Goal: Transaction & Acquisition: Purchase product/service

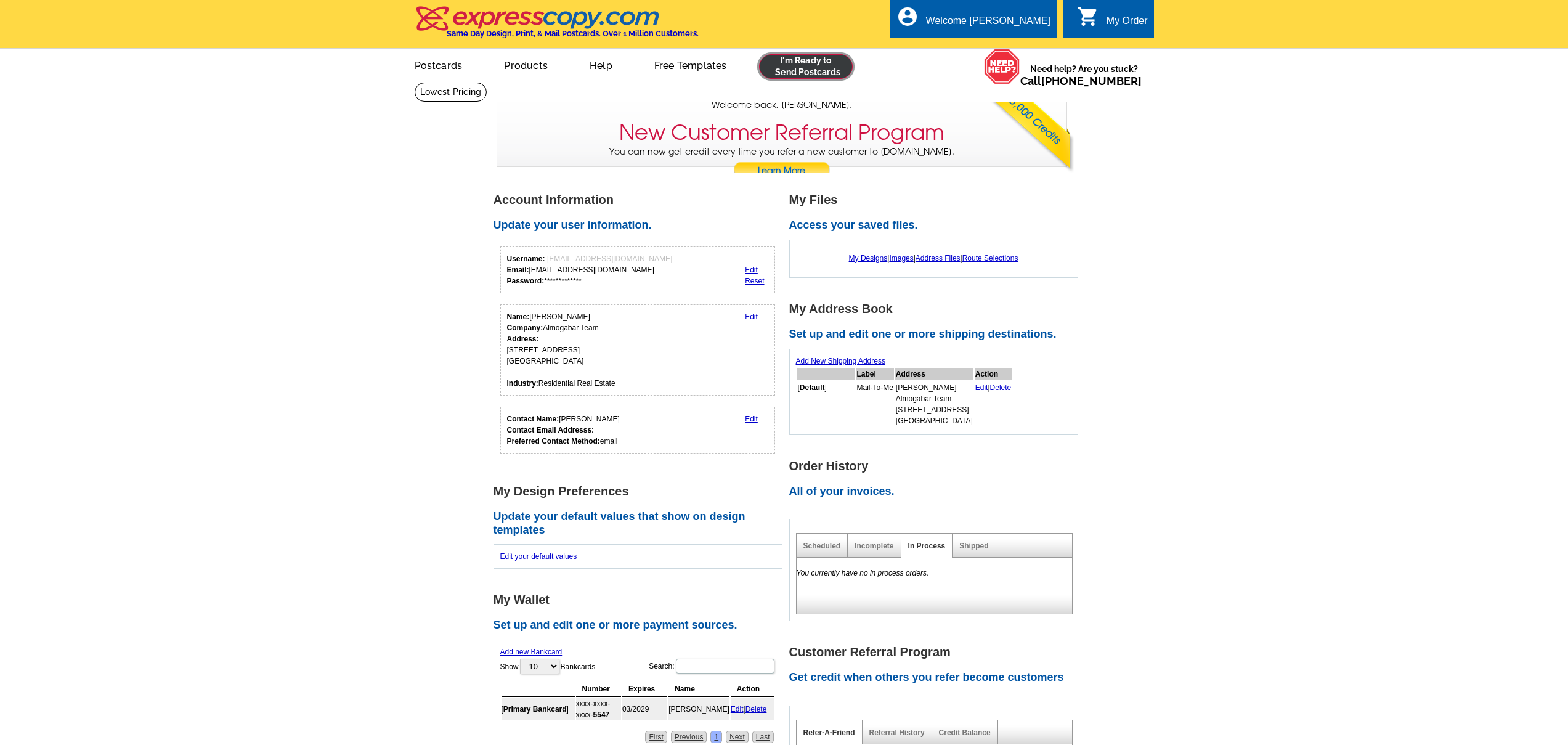
click at [784, 59] on link at bounding box center [806, 67] width 94 height 25
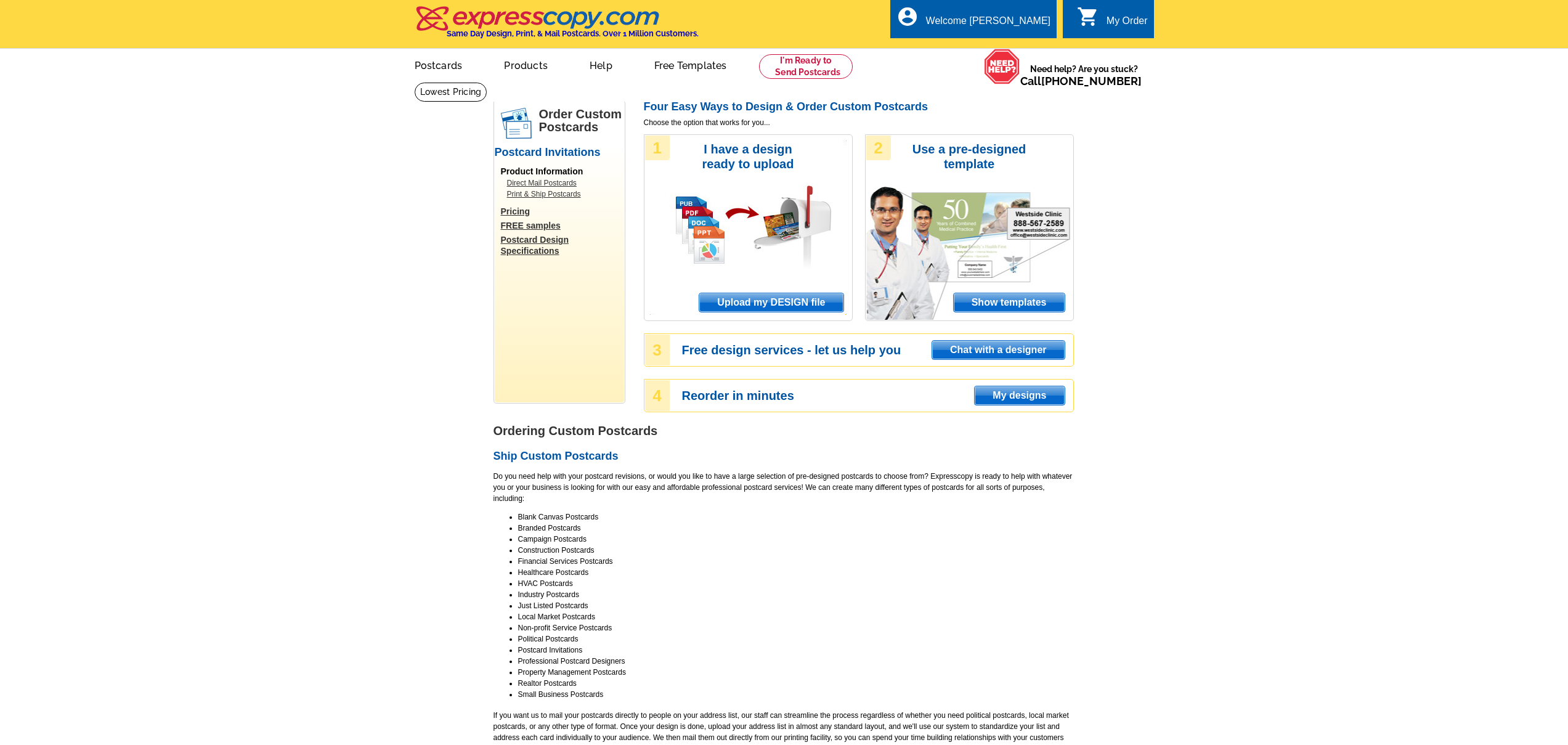
click at [784, 305] on span "Upload my DESIGN file" at bounding box center [771, 303] width 144 height 18
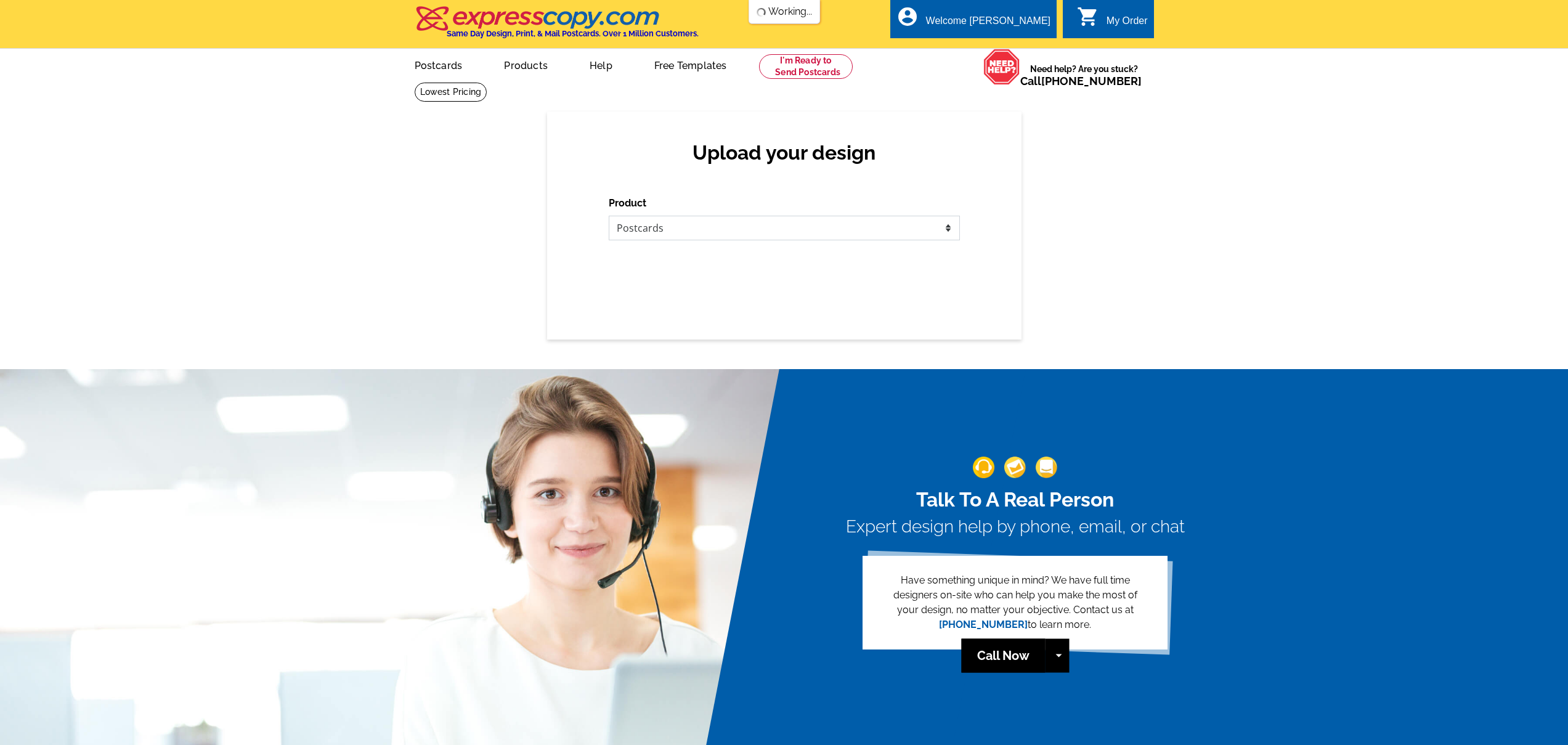
click at [944, 225] on select "Please select the type of file... Postcards Business Cards Letters and flyers G…" at bounding box center [785, 228] width 351 height 25
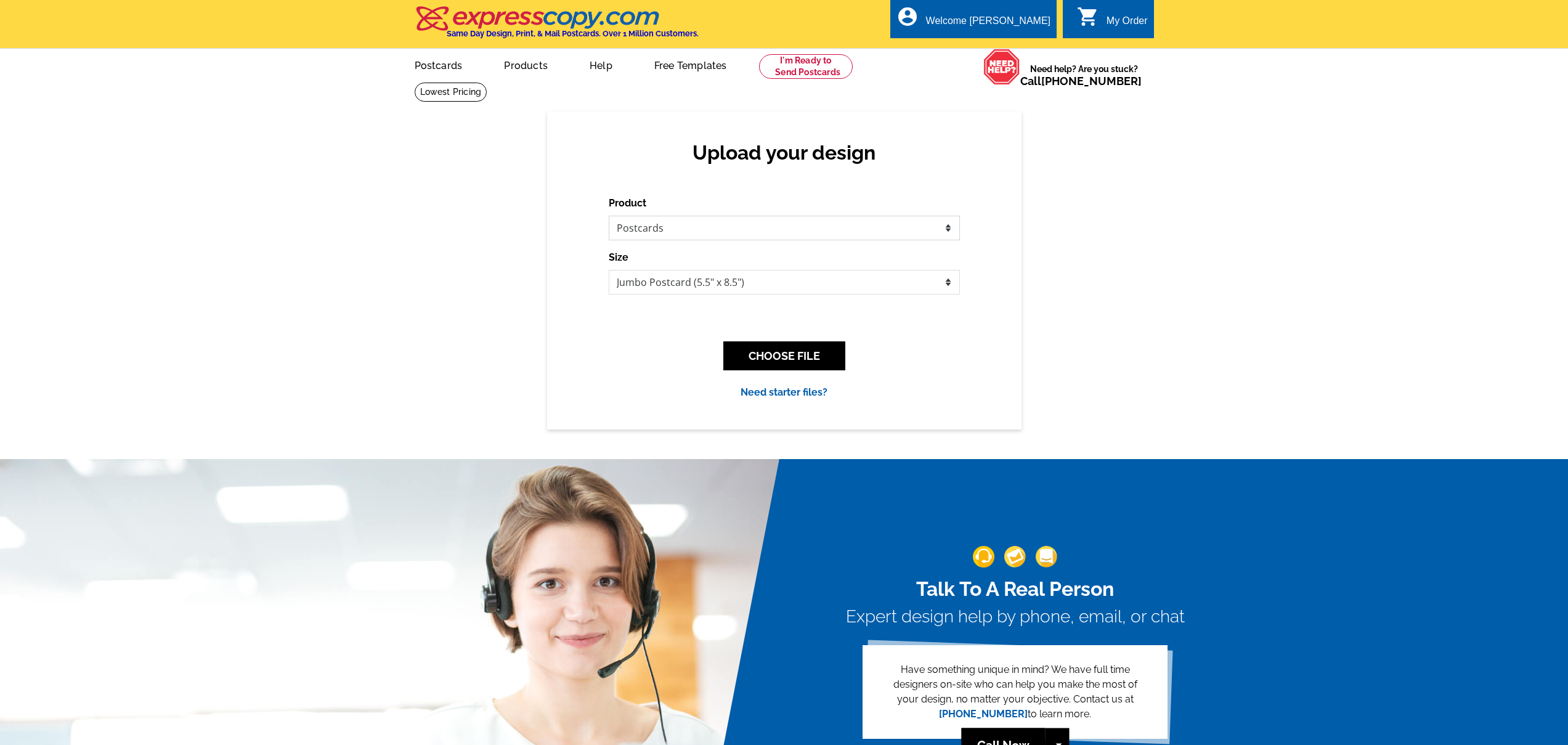
click at [609, 216] on select "Please select the type of file... Postcards Business Cards Letters and flyers G…" at bounding box center [785, 228] width 351 height 25
click at [762, 287] on select "Jumbo Postcard (5.5" x 8.5") Regular Postcard (4.25" x 5.6") Panoramic Postcard…" at bounding box center [785, 282] width 351 height 25
click at [821, 276] on select "Jumbo Postcard (5.5" x 8.5") Regular Postcard (4.25" x 5.6") Panoramic Postcard…" at bounding box center [785, 282] width 351 height 25
click at [609, 270] on select "Jumbo Postcard (5.5" x 8.5") Regular Postcard (4.25" x 5.6") Panoramic Postcard…" at bounding box center [785, 282] width 351 height 25
click at [755, 282] on select "Jumbo Postcard (5.5" x 8.5") Regular Postcard (4.25" x 5.6") Panoramic Postcard…" at bounding box center [785, 282] width 351 height 25
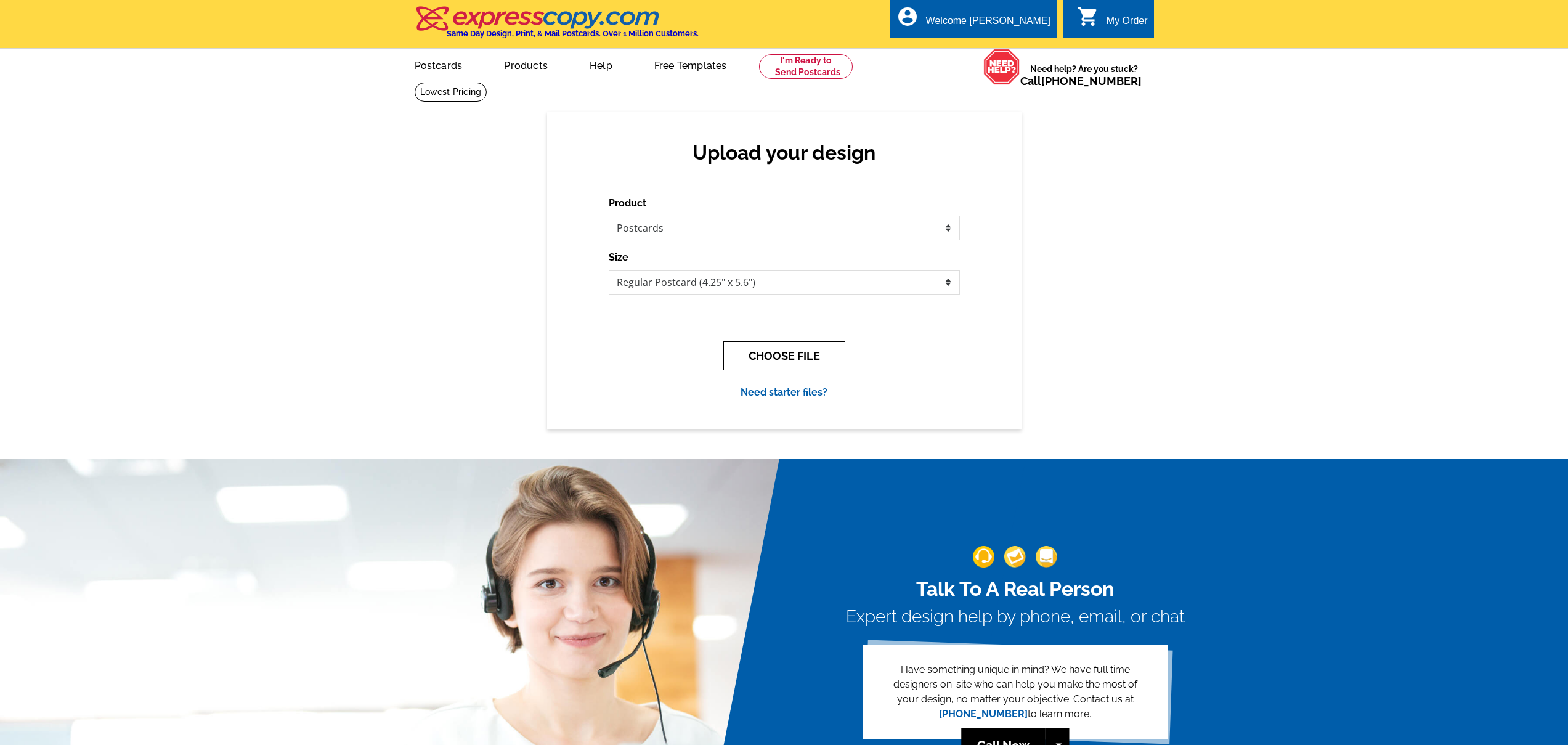
click at [800, 356] on button "CHOOSE FILE" at bounding box center [784, 356] width 122 height 29
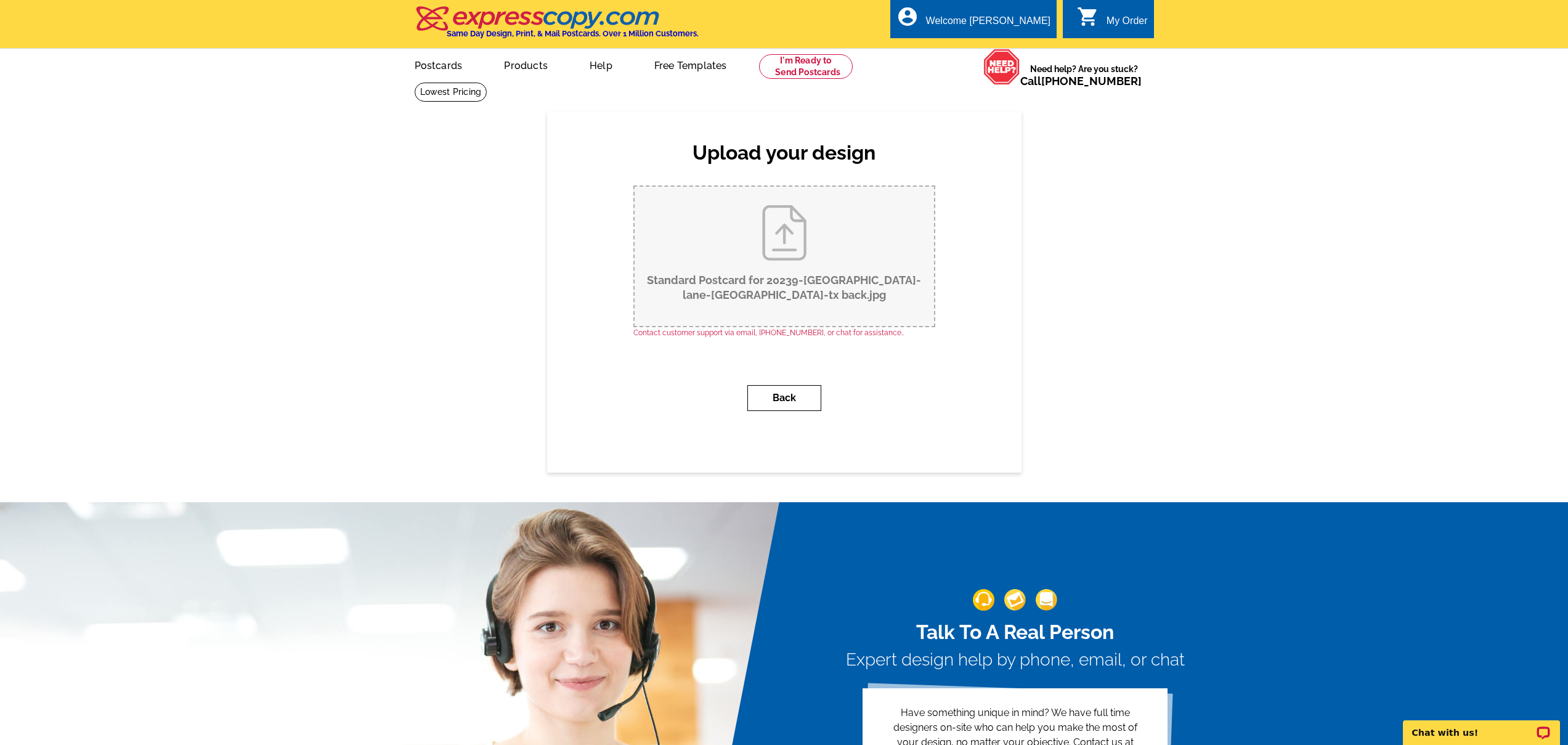
click at [794, 394] on button "Back" at bounding box center [784, 398] width 74 height 26
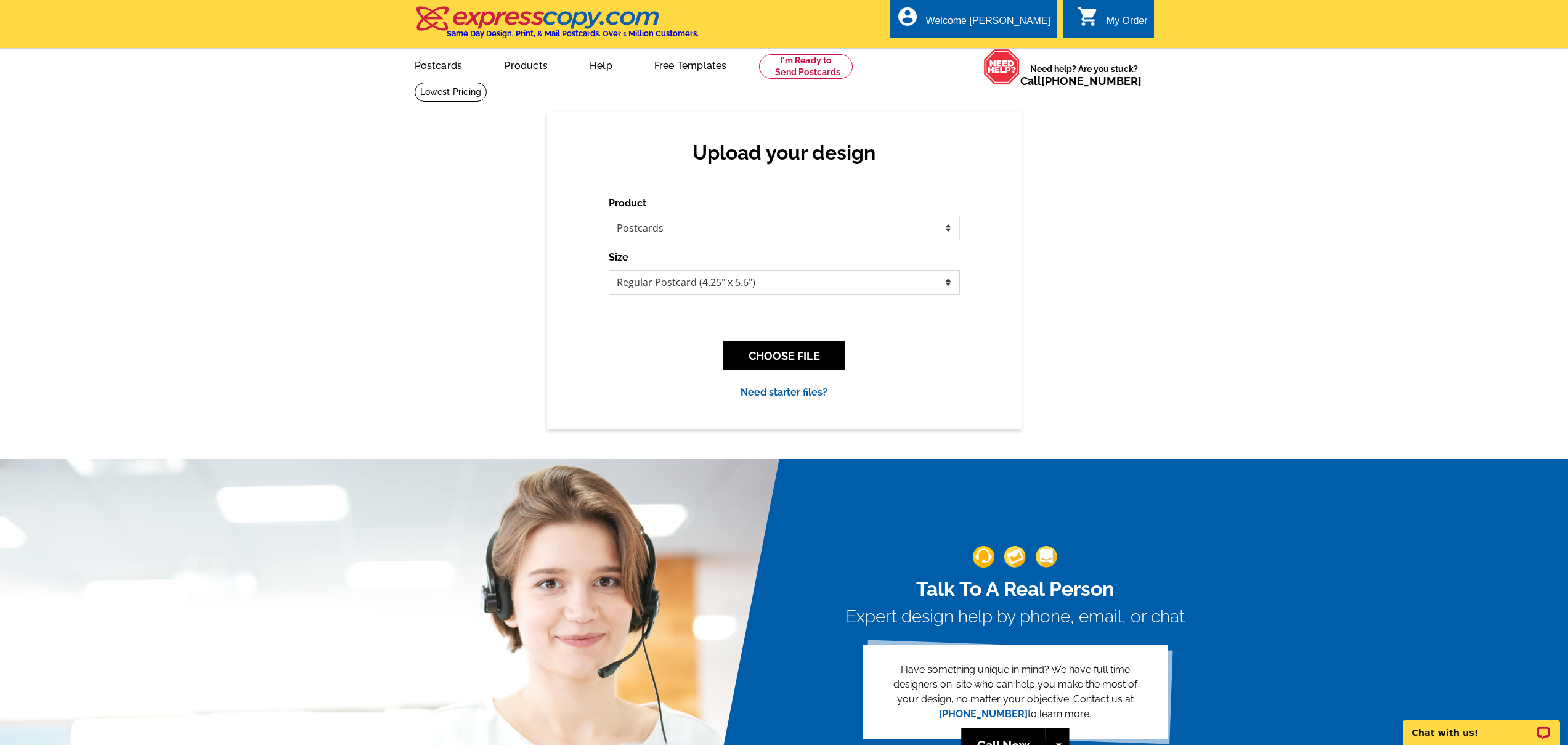
click at [763, 283] on select "Jumbo Postcard (5.5" x 8.5") Regular Postcard (4.25" x 5.6") Panoramic Postcard…" at bounding box center [785, 282] width 351 height 25
select select "2"
click at [609, 270] on select "Jumbo Postcard (5.5" x 8.5") Regular Postcard (4.25" x 5.6") Panoramic Postcard…" at bounding box center [785, 282] width 351 height 25
click at [791, 364] on button "CHOOSE FILE" at bounding box center [784, 356] width 122 height 29
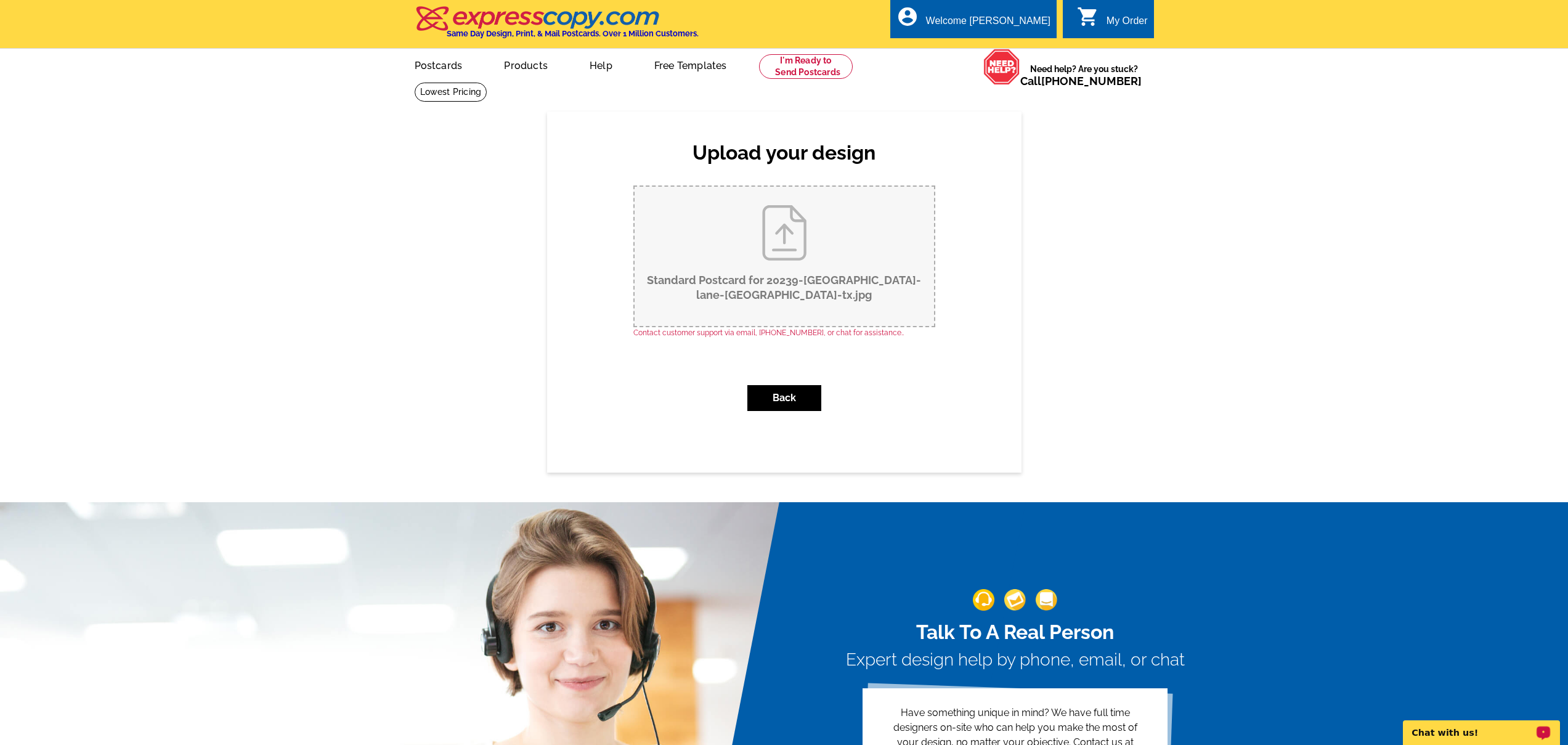
click at [1513, 737] on p "Chat with us!" at bounding box center [1473, 733] width 122 height 10
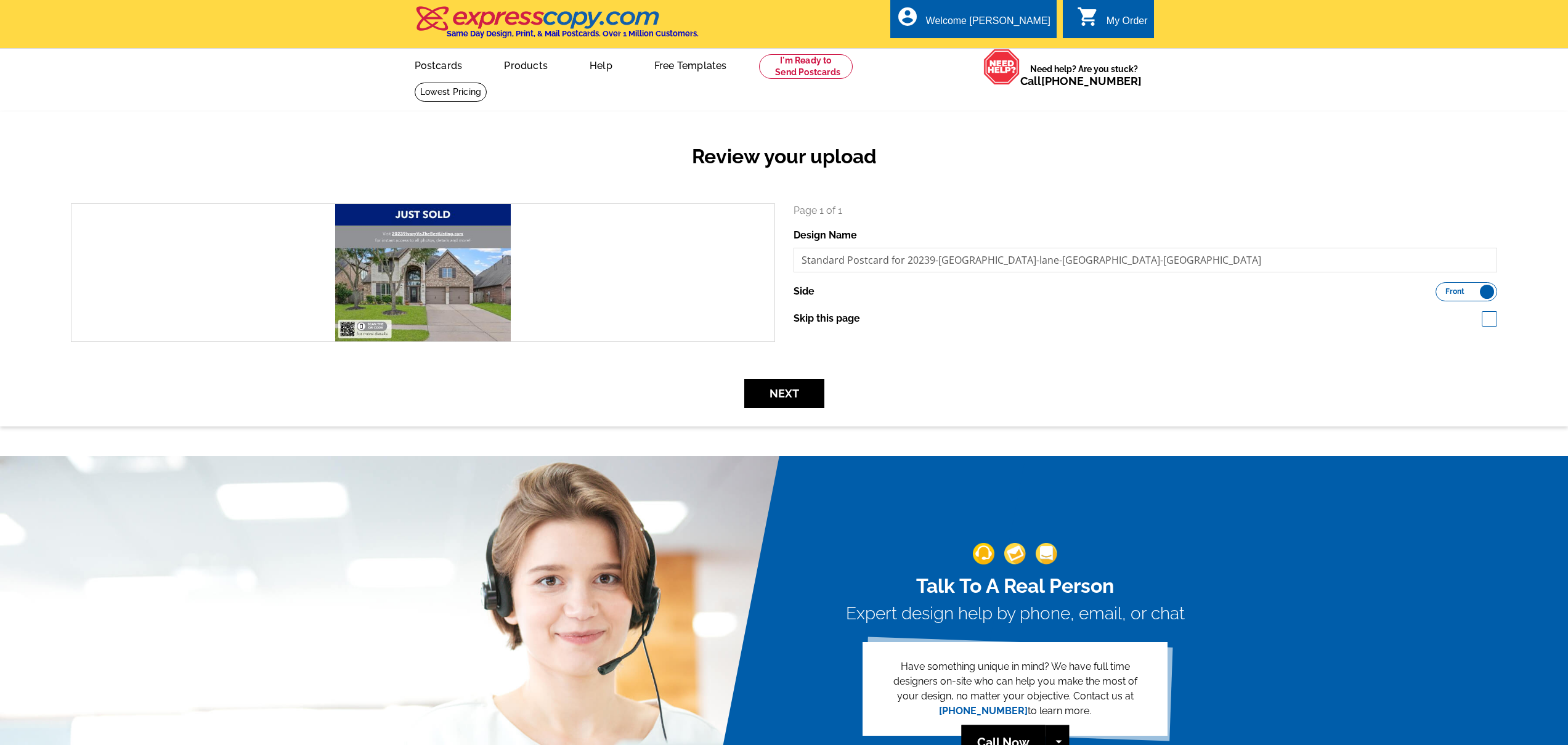
click at [1475, 292] on label "Front Back" at bounding box center [1466, 292] width 62 height 19
click at [1442, 288] on input "Front Back" at bounding box center [1442, 288] width 0 height 0
click at [1460, 286] on label "Front Back" at bounding box center [1466, 292] width 62 height 19
click at [1442, 288] on input "Front Back" at bounding box center [1442, 288] width 0 height 0
click at [782, 397] on button "Next" at bounding box center [785, 393] width 80 height 29
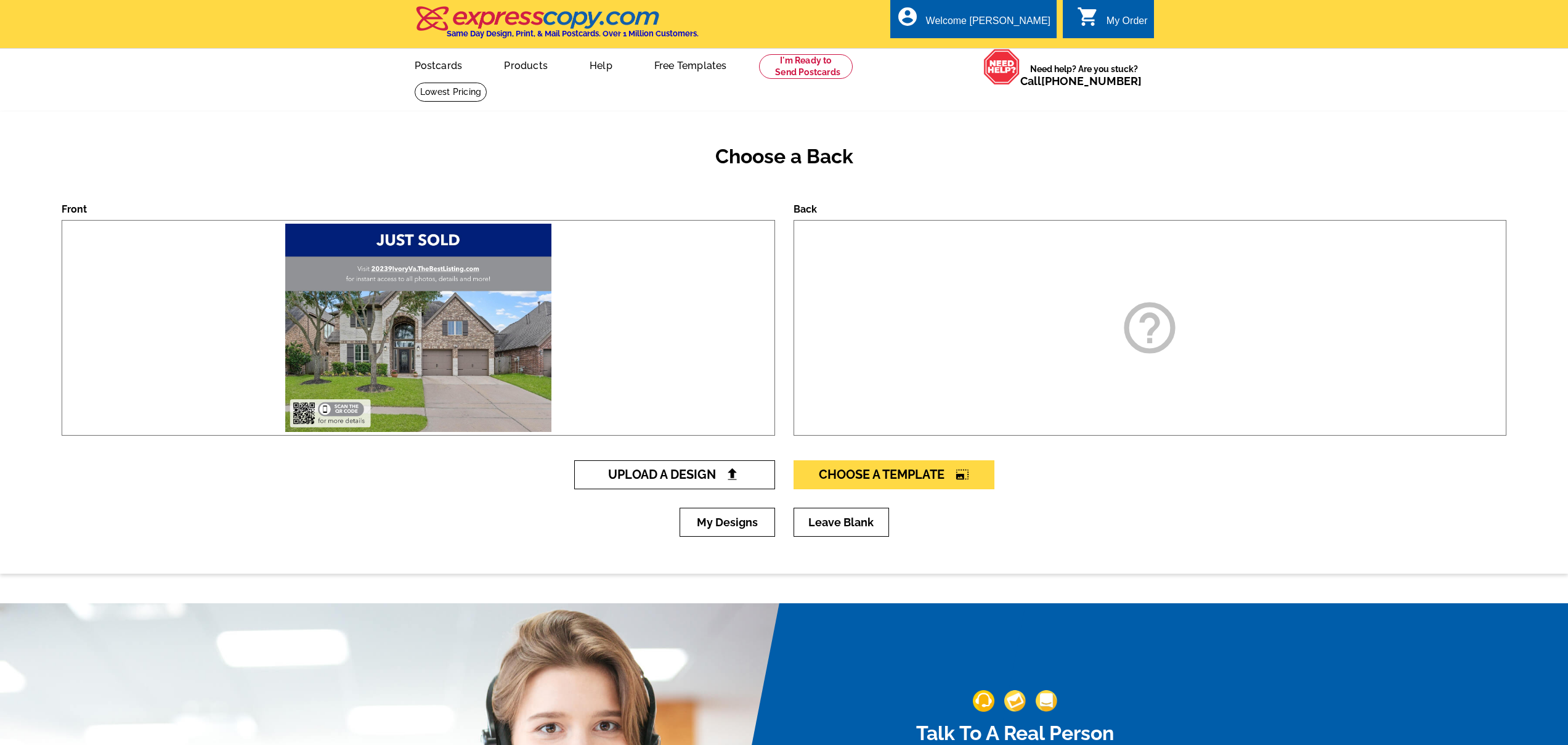
click at [715, 471] on span "Upload A Design" at bounding box center [674, 474] width 132 height 14
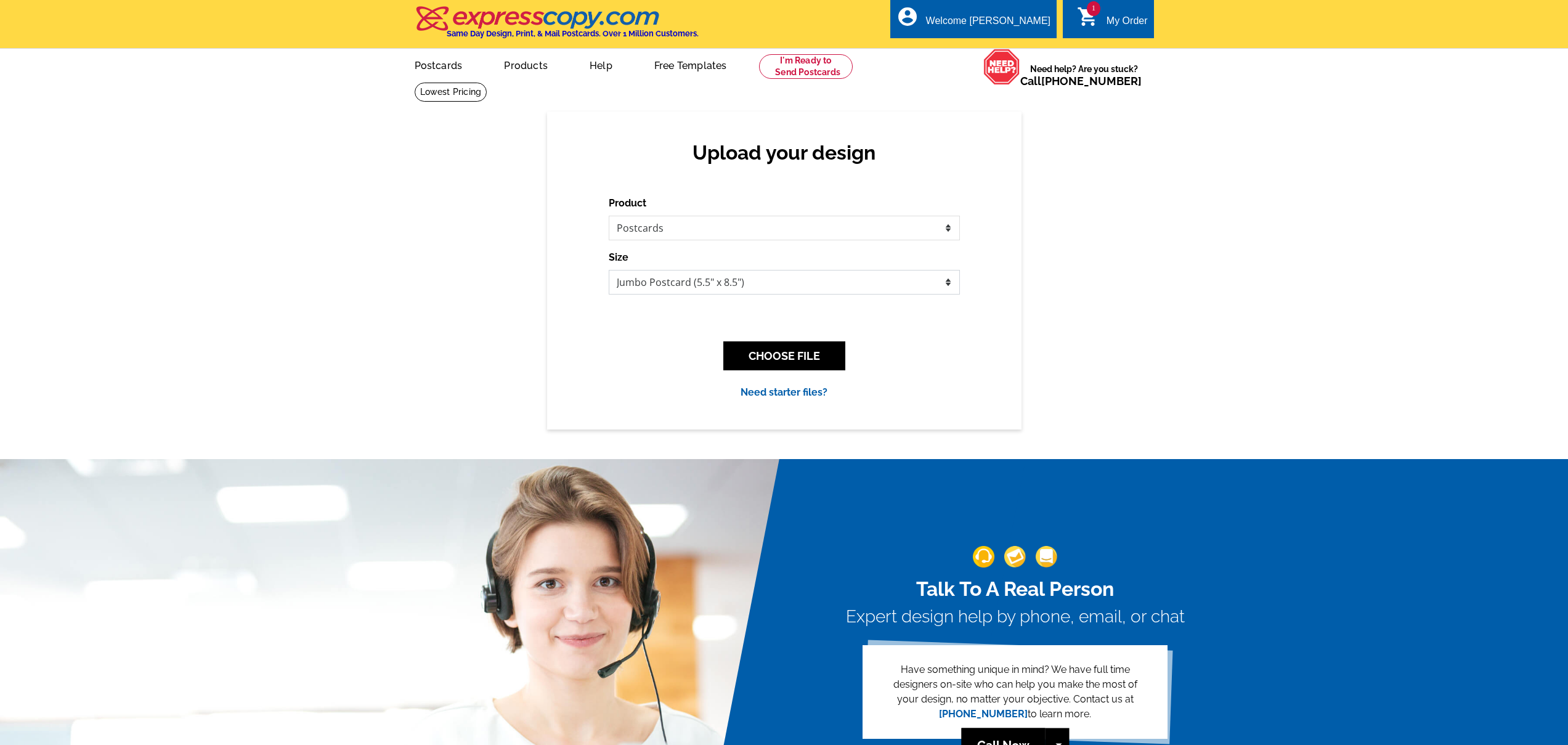
click at [790, 287] on select "Jumbo Postcard (5.5" x 8.5") Regular Postcard (4.25" x 5.6") Panoramic Postcard…" at bounding box center [785, 282] width 351 height 25
click at [609, 270] on select "Jumbo Postcard (5.5" x 8.5") Regular Postcard (4.25" x 5.6") Panoramic Postcard…" at bounding box center [785, 282] width 351 height 25
click at [800, 352] on button "CHOOSE FILE" at bounding box center [784, 356] width 122 height 29
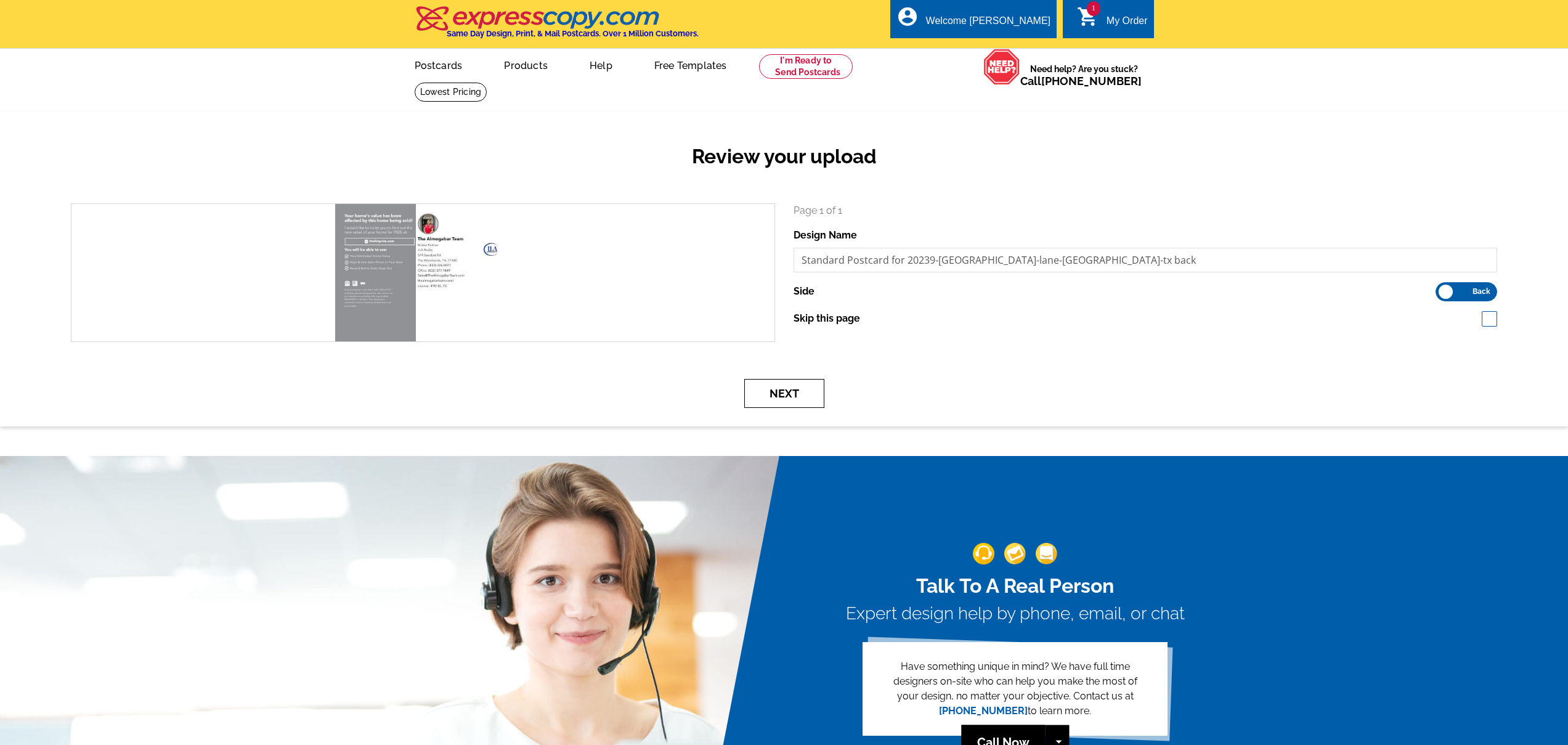
click at [794, 398] on button "Next" at bounding box center [785, 393] width 80 height 29
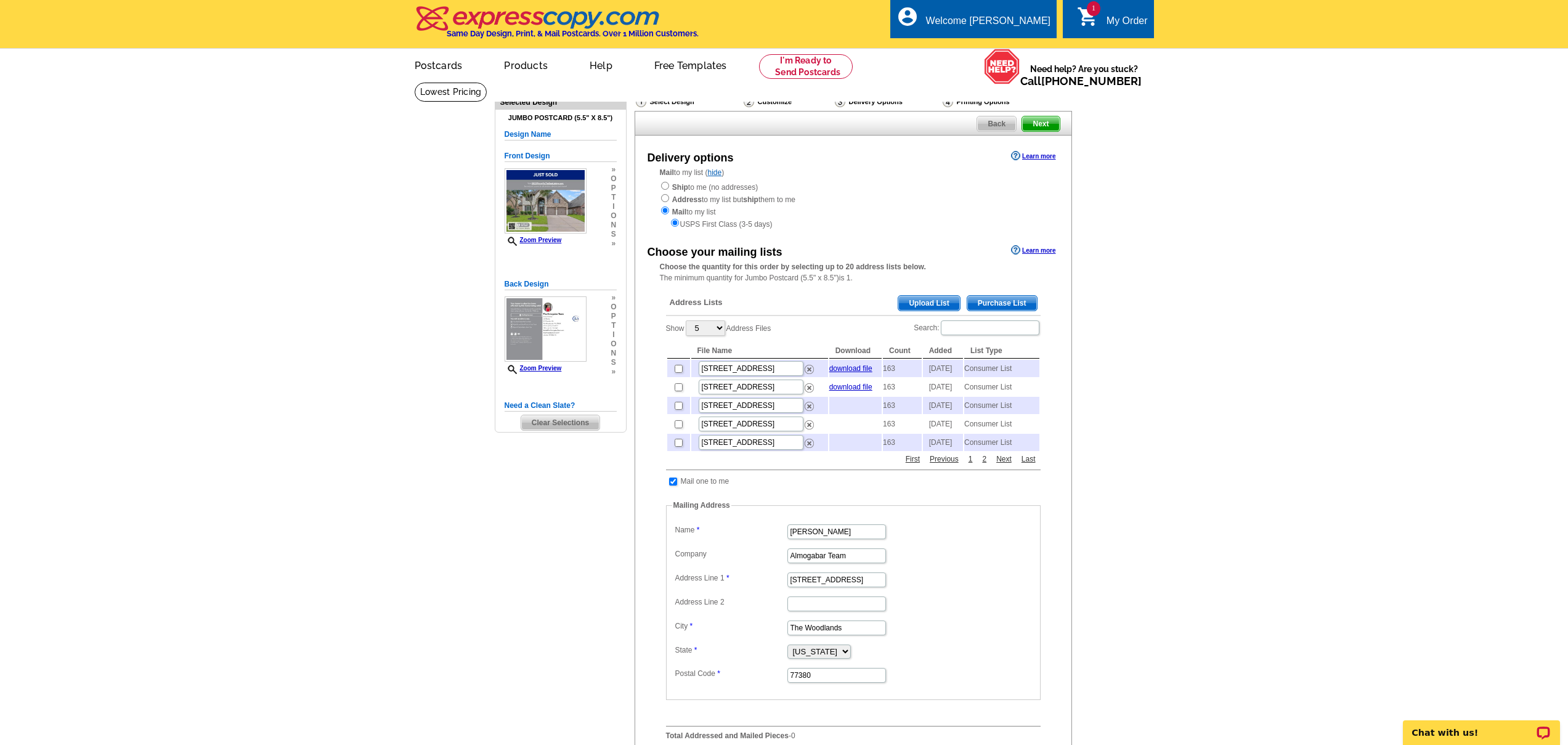
click at [537, 133] on h5 "Design Name" at bounding box center [561, 134] width 112 height 12
click at [543, 132] on h5 "Design Name" at bounding box center [561, 134] width 112 height 12
click at [914, 303] on span "Upload List" at bounding box center [929, 303] width 61 height 14
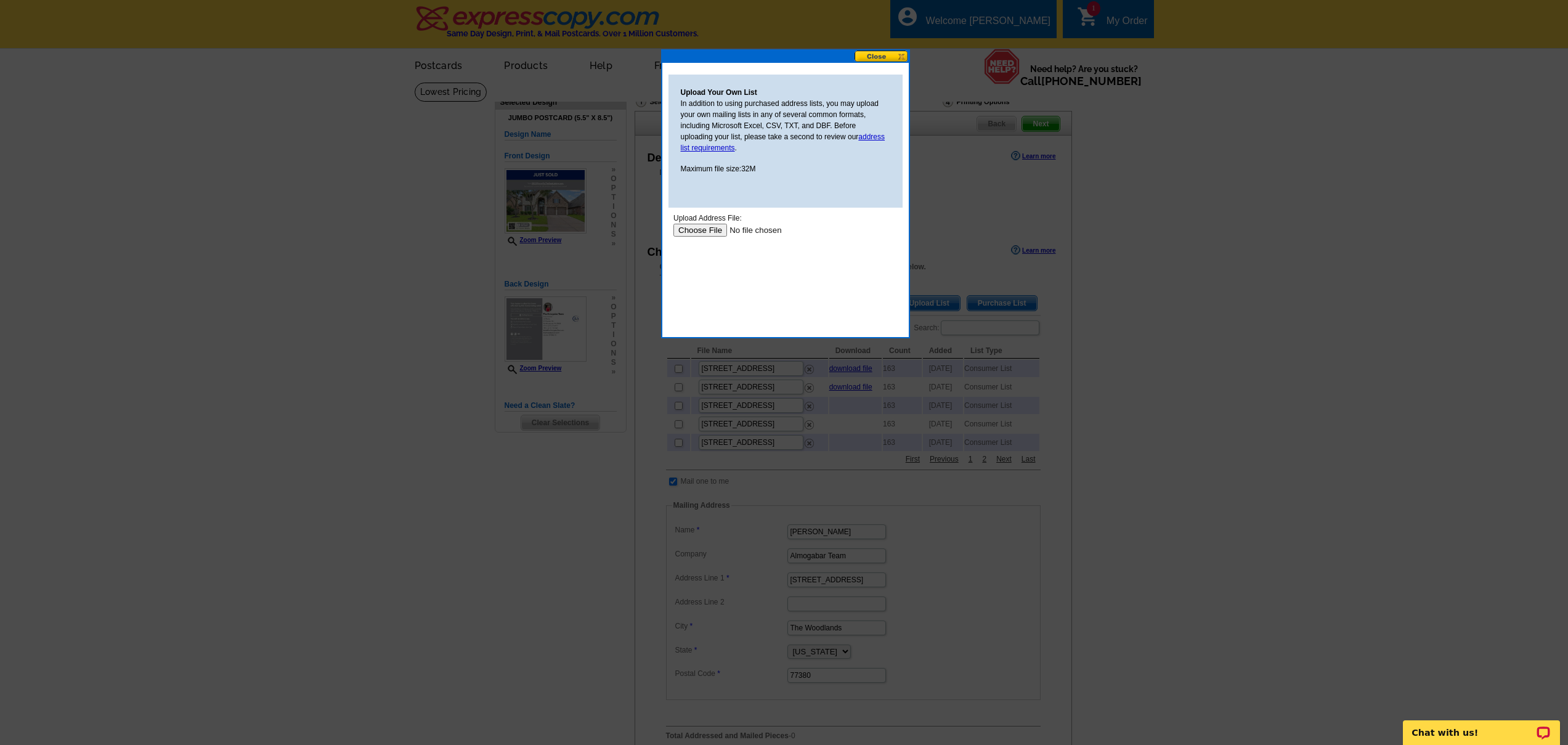
click at [693, 229] on input "file" at bounding box center [751, 230] width 156 height 13
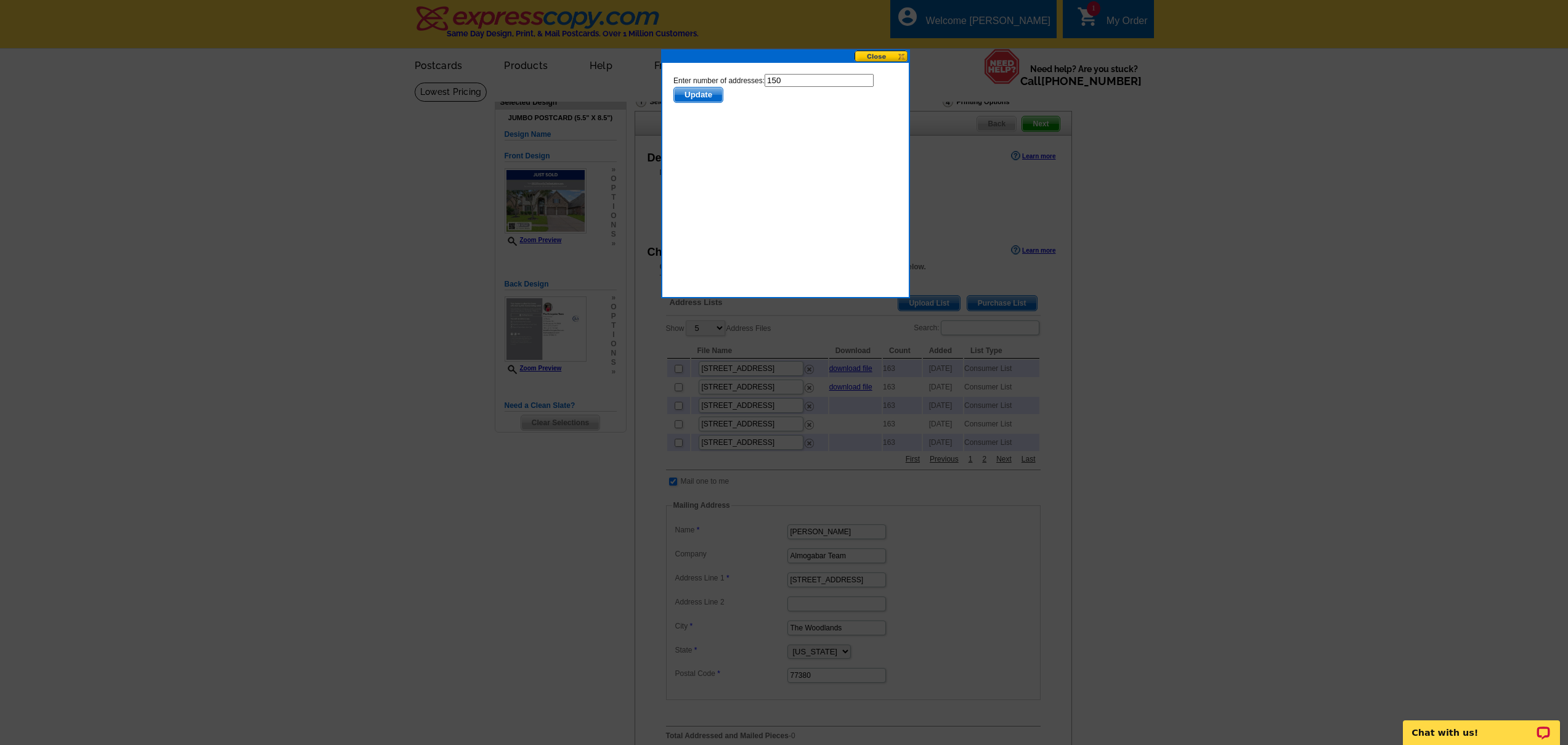
click at [709, 93] on span "Update" at bounding box center [697, 95] width 49 height 14
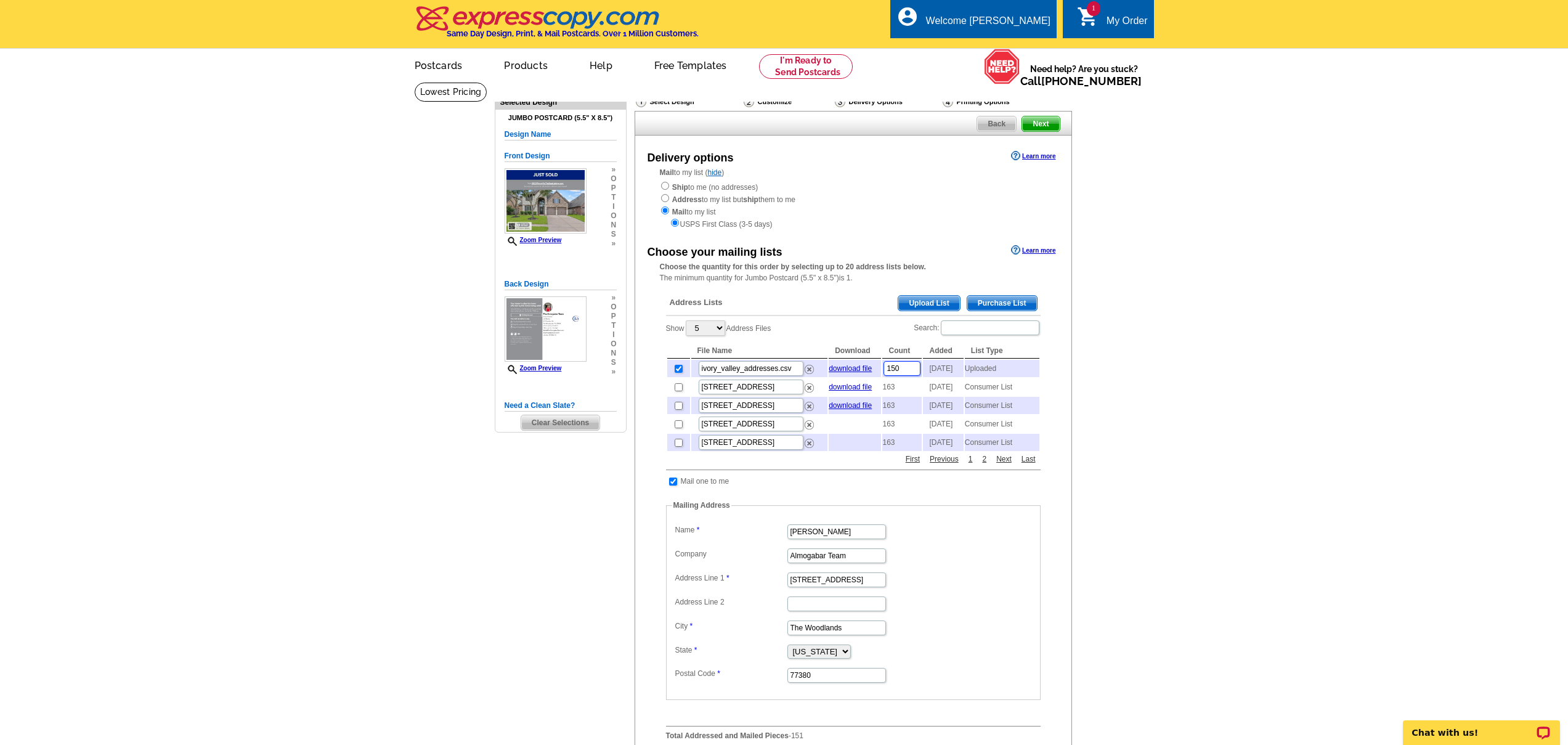
click at [912, 368] on input "150" at bounding box center [902, 368] width 37 height 14
type input "149"
click at [1050, 489] on div "Choose your mailing lists Learn more Choose the quantity for this order by sele…" at bounding box center [854, 499] width 437 height 514
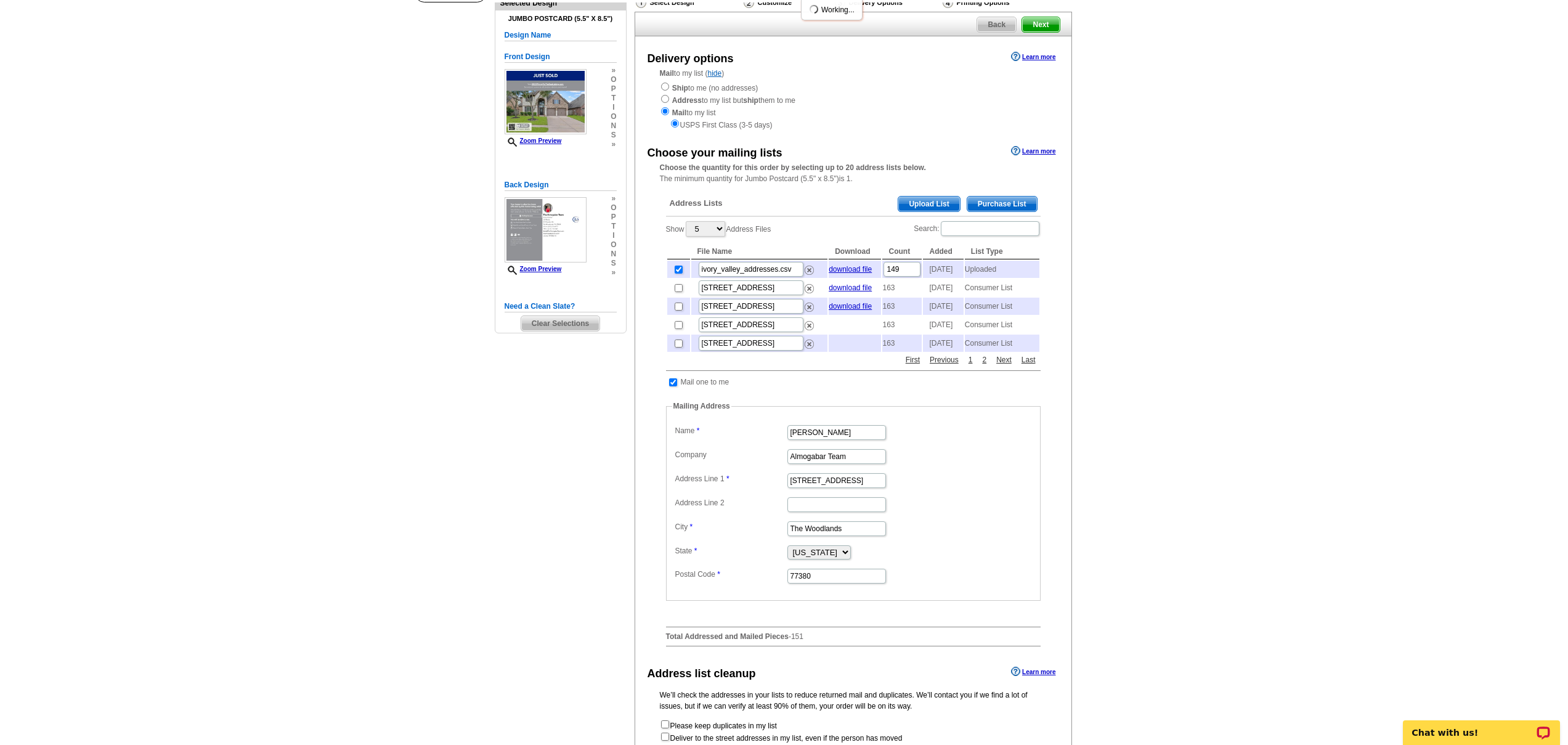
scroll to position [140, 0]
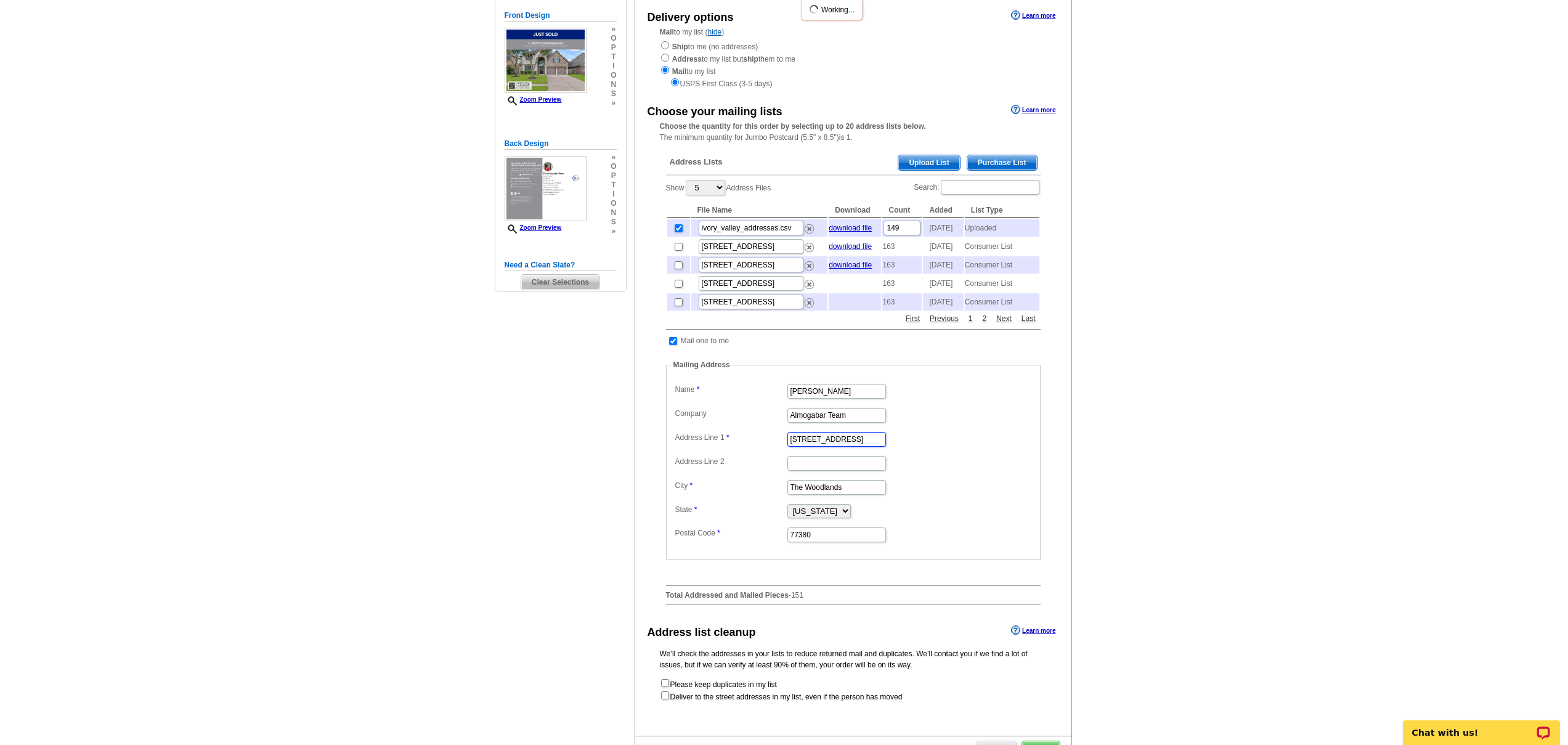
click at [827, 447] on input "[STREET_ADDRESS]" at bounding box center [836, 439] width 99 height 14
click at [850, 399] on input "[PERSON_NAME]" at bounding box center [836, 391] width 99 height 14
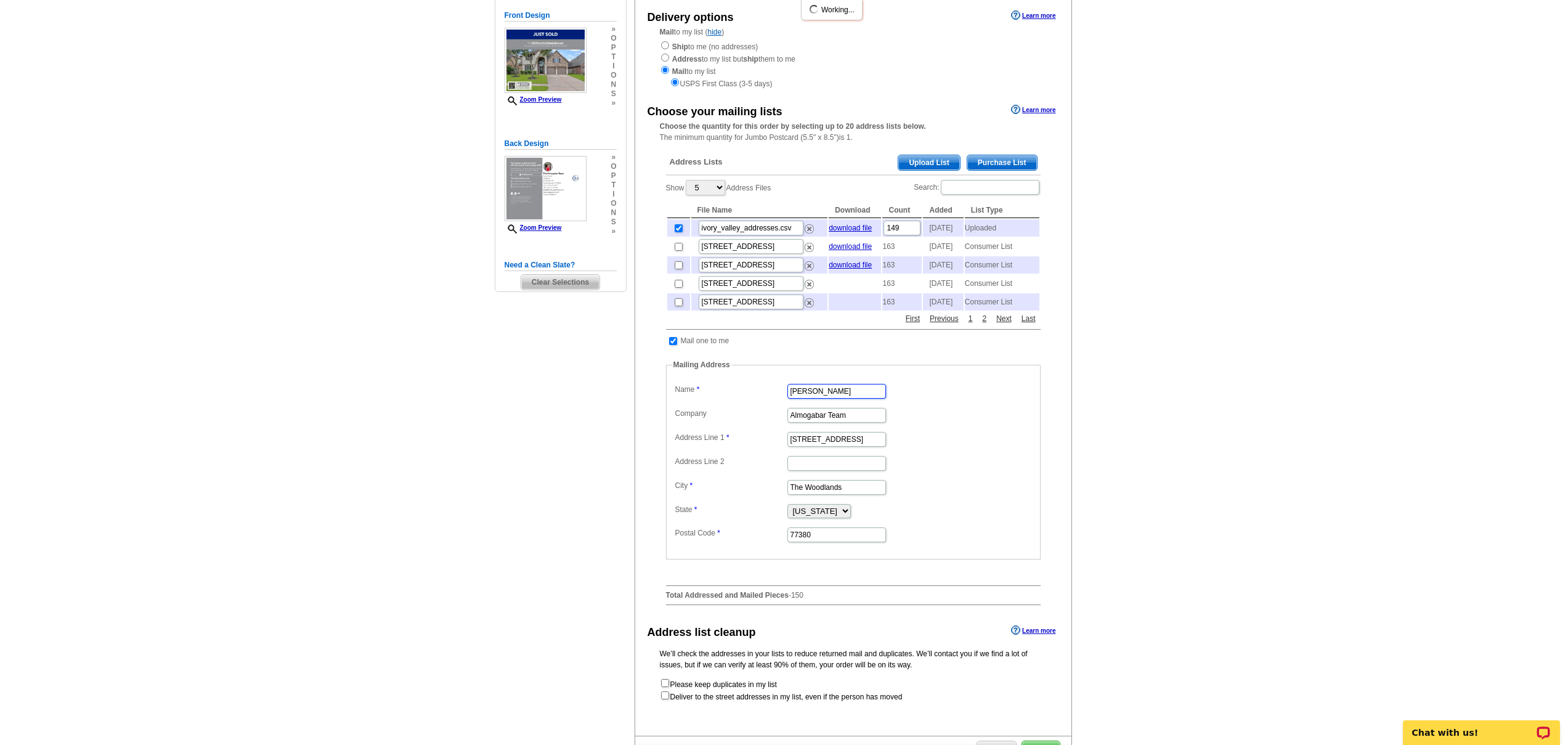
click at [850, 399] on input "[PERSON_NAME]" at bounding box center [836, 391] width 99 height 14
type input "[PERSON_NAME]"
type input "21838 [GEOGRAPHIC_DATA]"
type input "Spring"
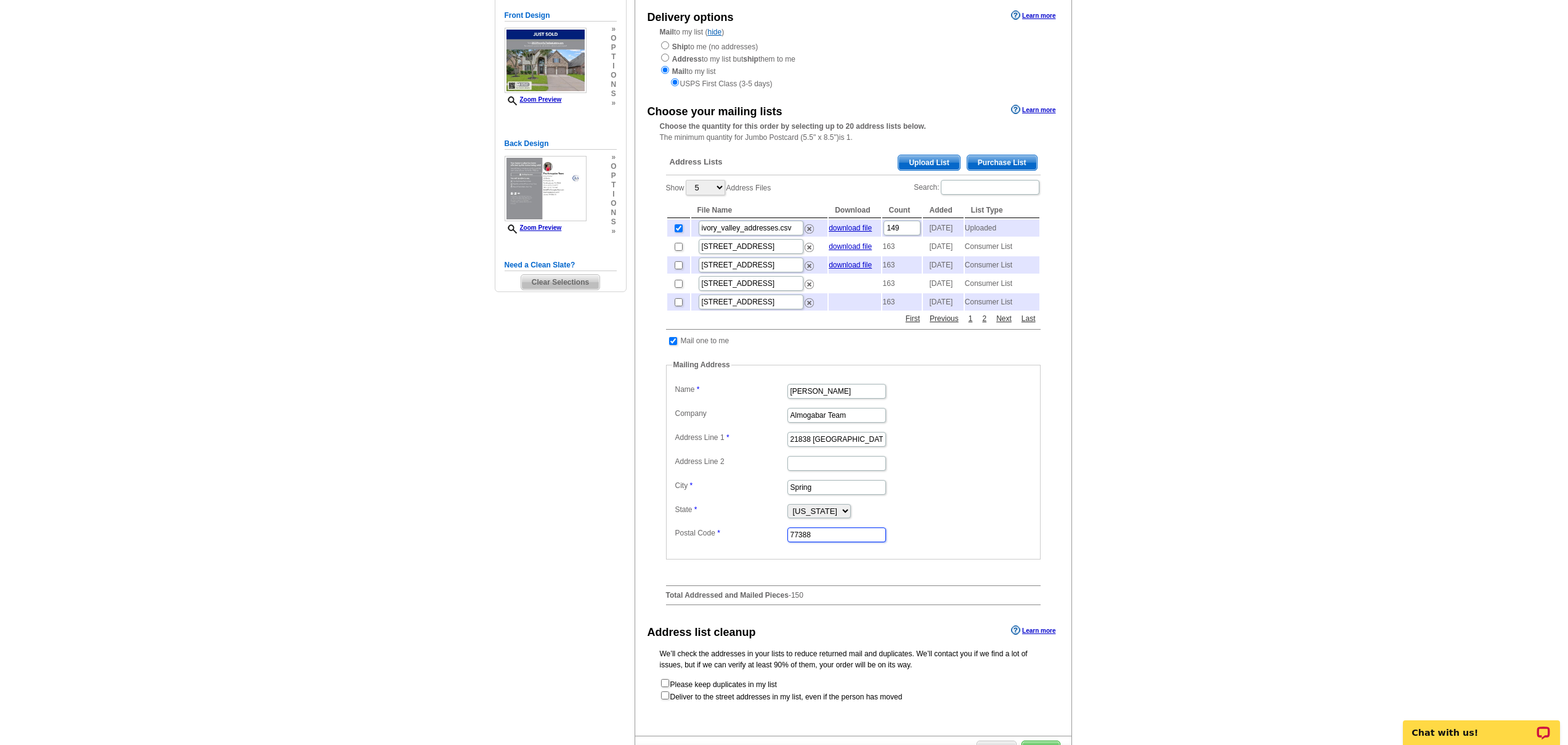
type input "77388"
click at [1058, 425] on div "Choose your mailing lists Learn more Choose the quantity for this order by sele…" at bounding box center [854, 359] width 437 height 514
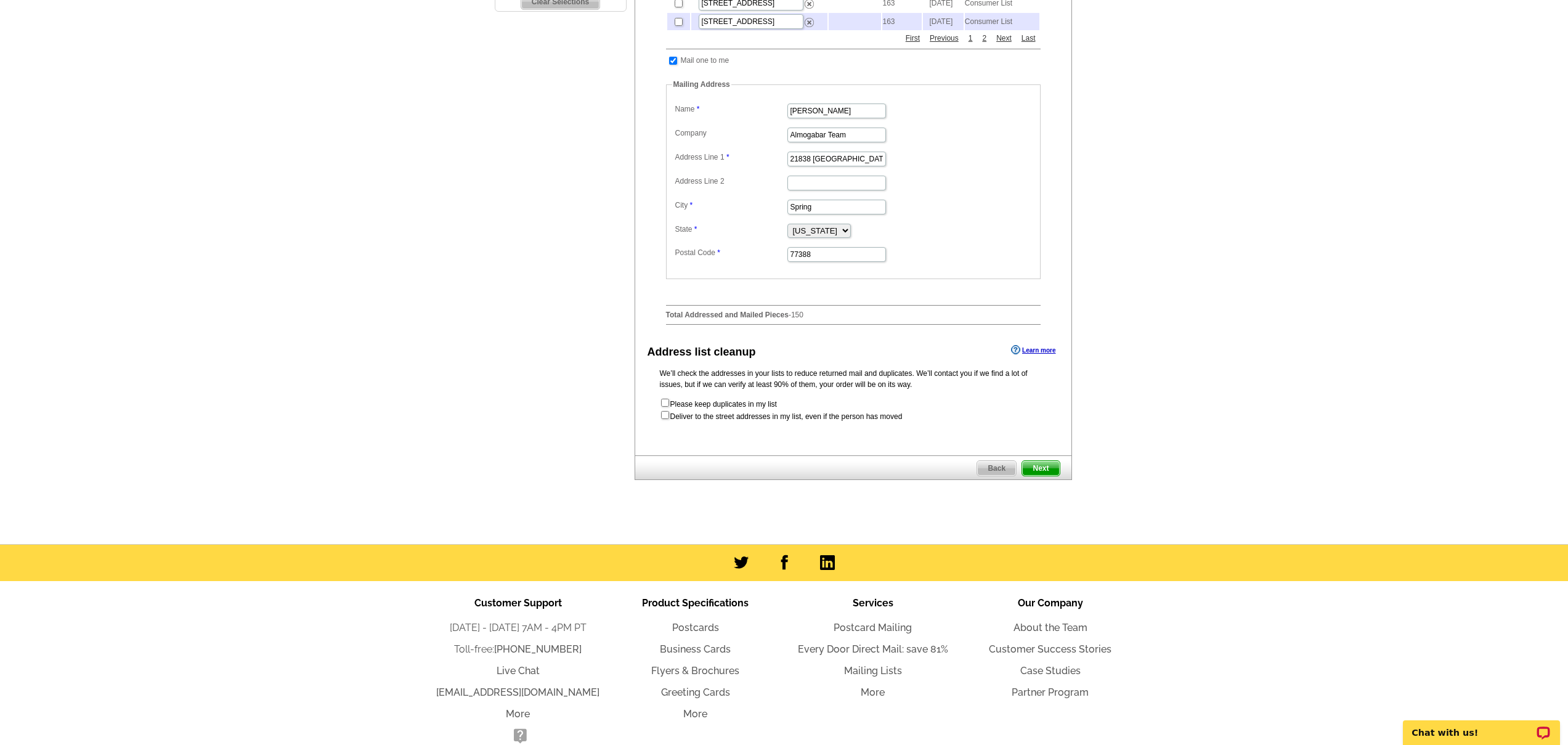
scroll to position [426, 0]
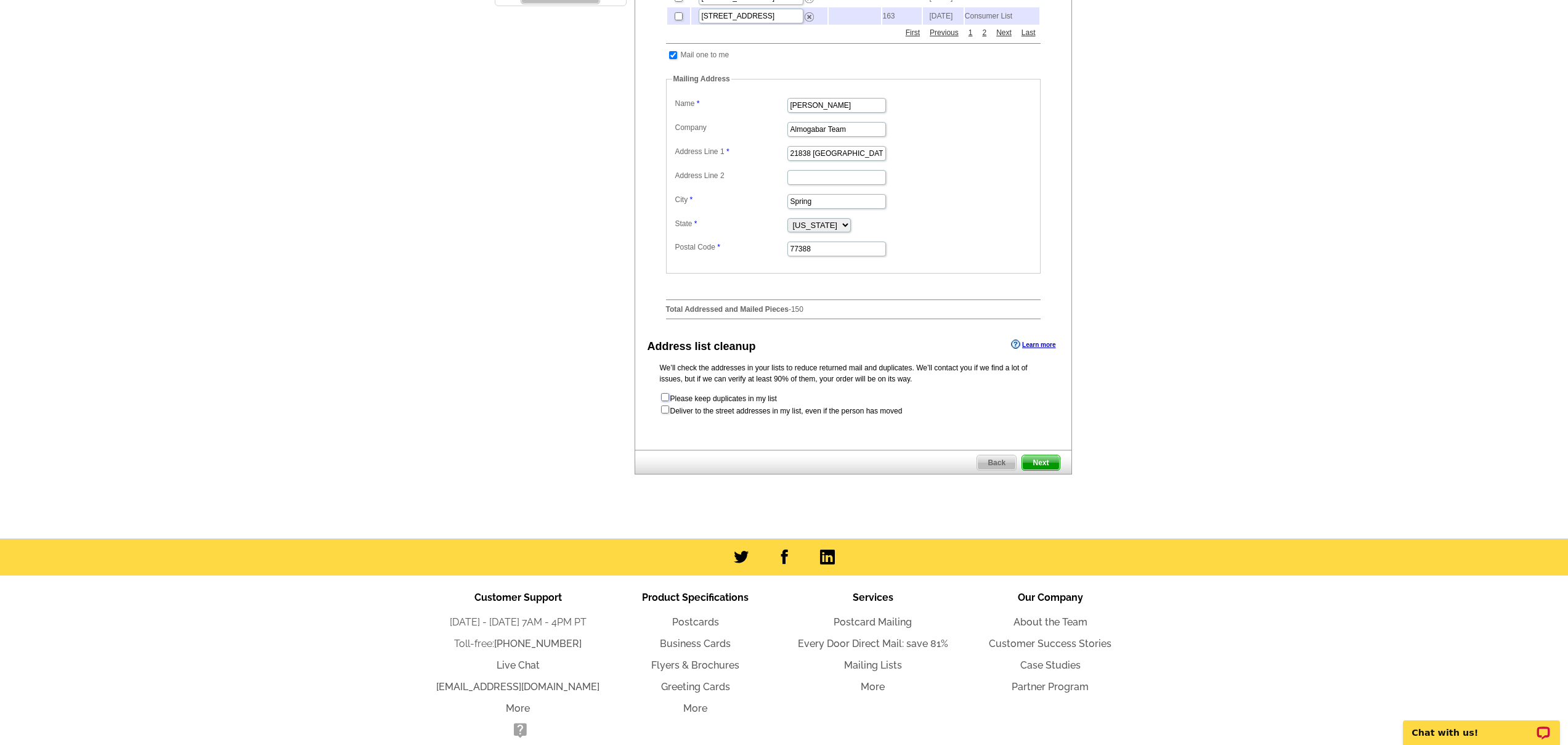
drag, startPoint x: 665, startPoint y: 424, endPoint x: 667, endPoint y: 434, distance: 10.2
click at [665, 401] on input "checkbox" at bounding box center [665, 397] width 8 height 8
click at [668, 401] on input "checkbox" at bounding box center [665, 397] width 8 height 8
checkbox input "false"
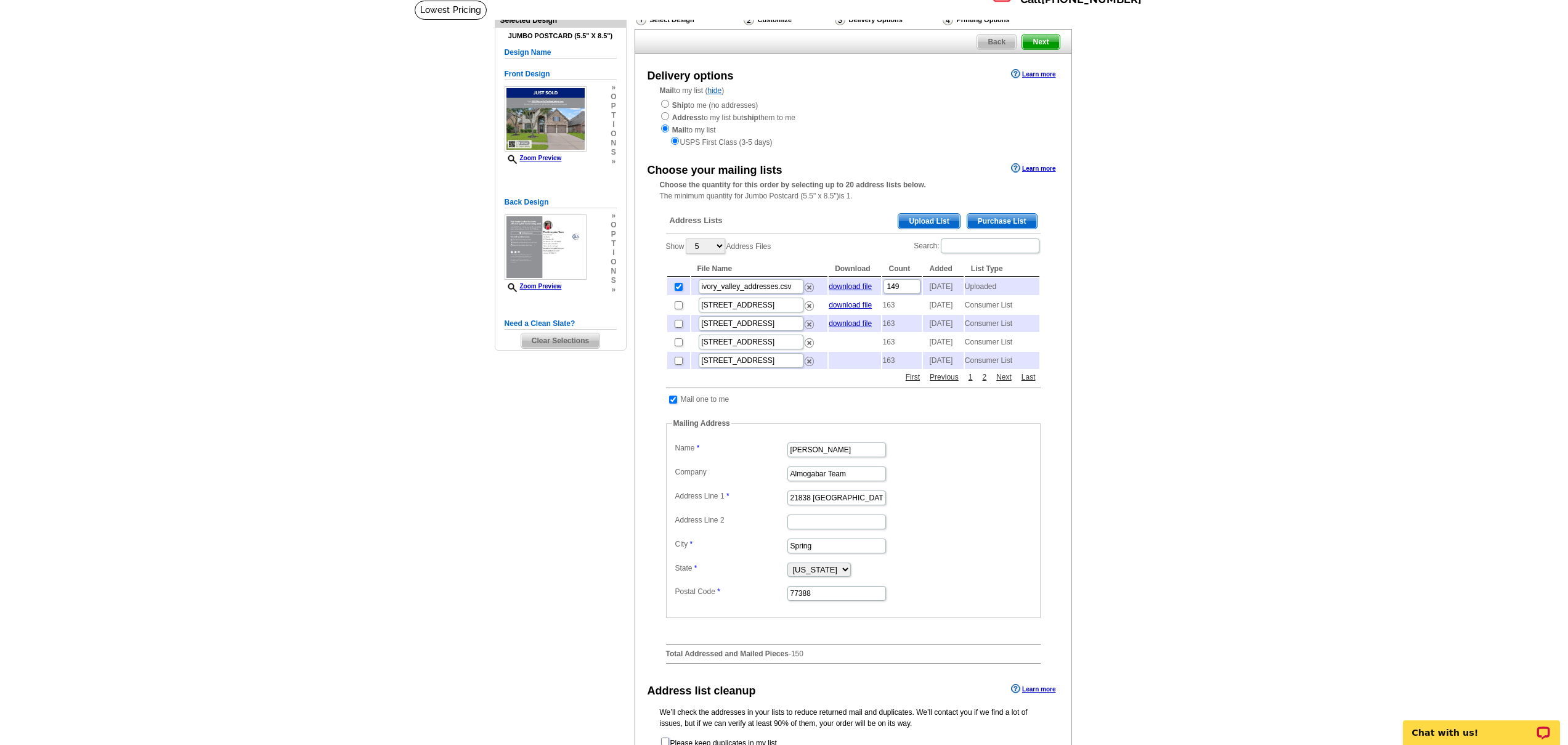
scroll to position [79, 0]
